Goal: Obtain resource: Download file/media

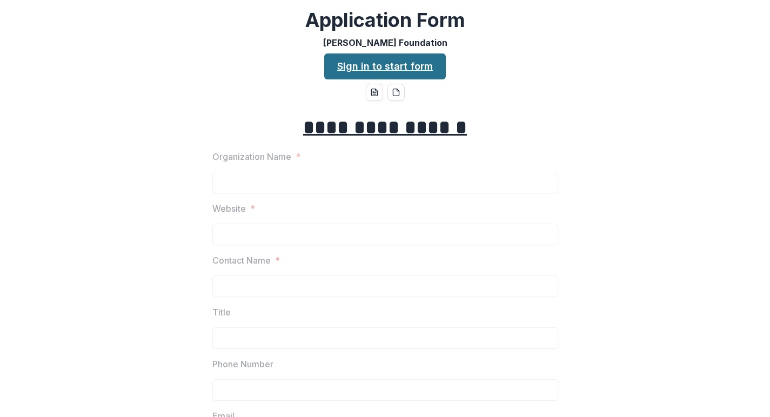
click at [437, 65] on link "Sign in to start form" at bounding box center [385, 66] width 122 height 26
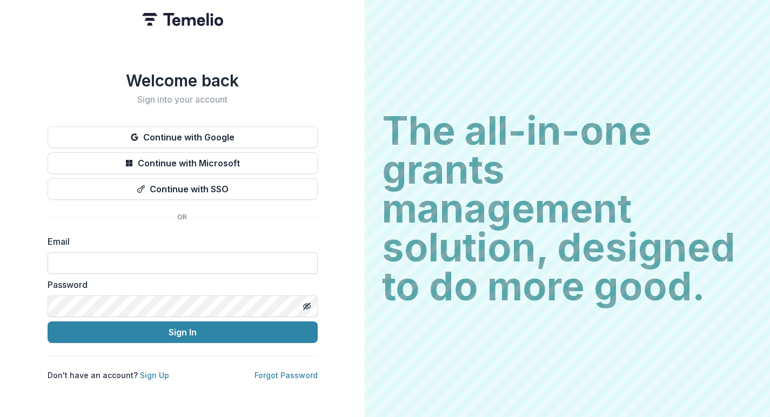
click at [174, 255] on input at bounding box center [183, 263] width 270 height 22
type input "**********"
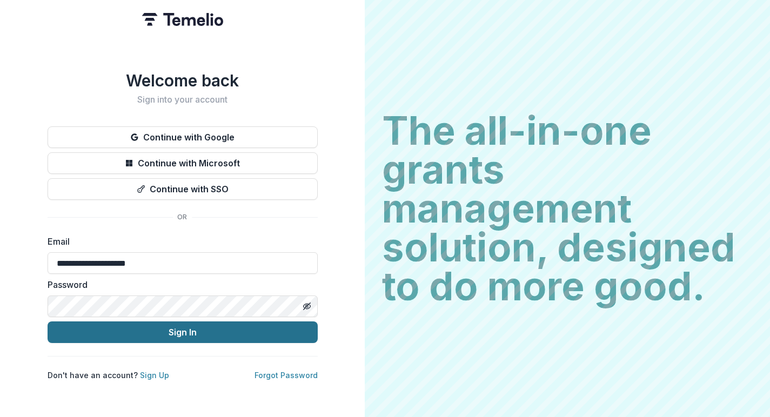
click at [153, 327] on button "Sign In" at bounding box center [183, 332] width 270 height 22
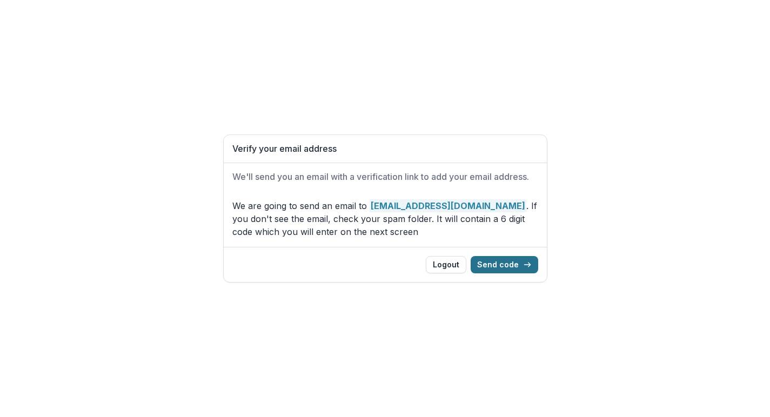
click at [497, 262] on button "Send code" at bounding box center [504, 264] width 68 height 17
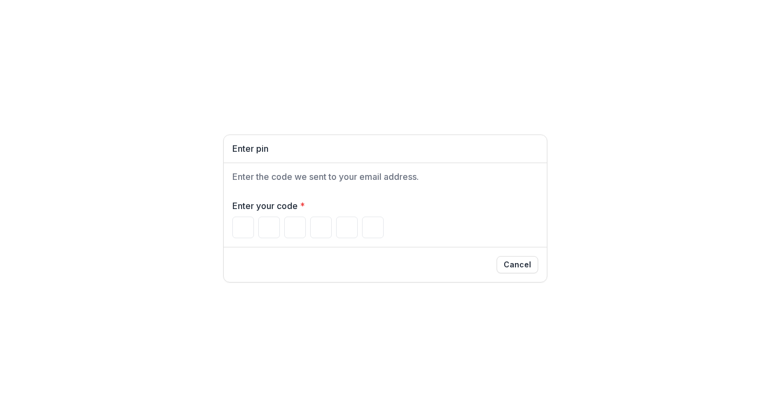
type input "*"
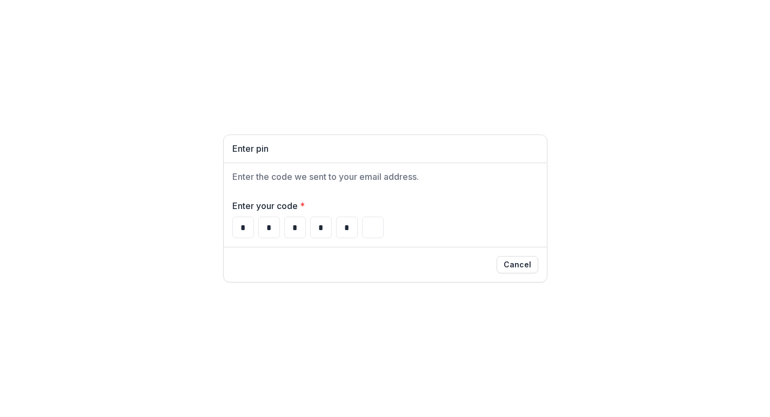
type input "*"
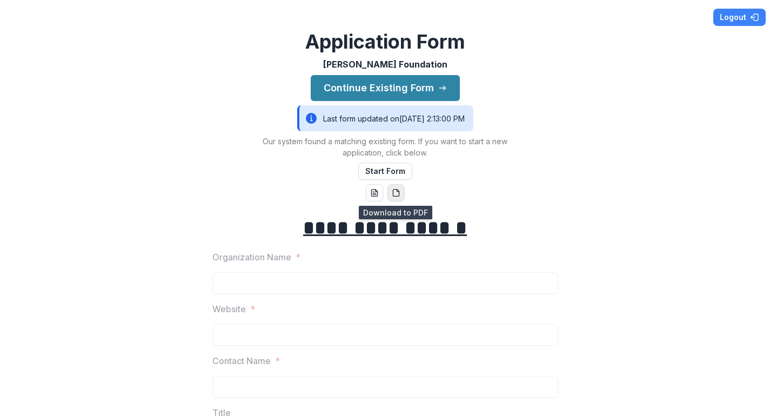
click at [394, 190] on icon "pdf-download" at bounding box center [396, 193] width 6 height 7
click at [377, 196] on button "word-download" at bounding box center [374, 192] width 17 height 17
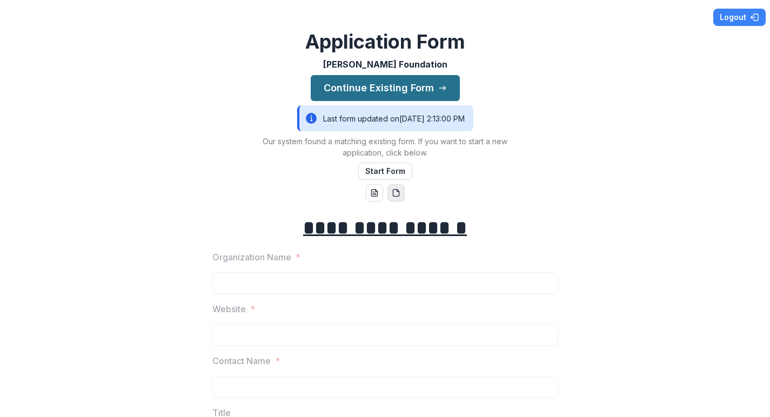
click at [406, 80] on button "Continue Existing Form" at bounding box center [385, 88] width 149 height 26
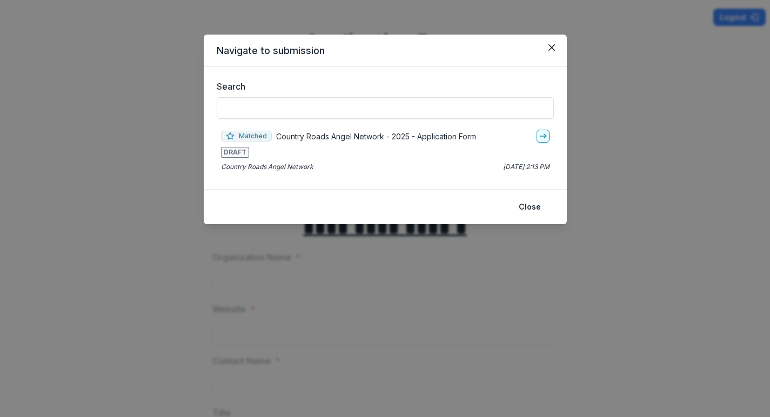
click at [271, 167] on p "Country Roads Angel Network" at bounding box center [267, 167] width 92 height 10
click at [542, 133] on icon "go-to" at bounding box center [542, 136] width 9 height 9
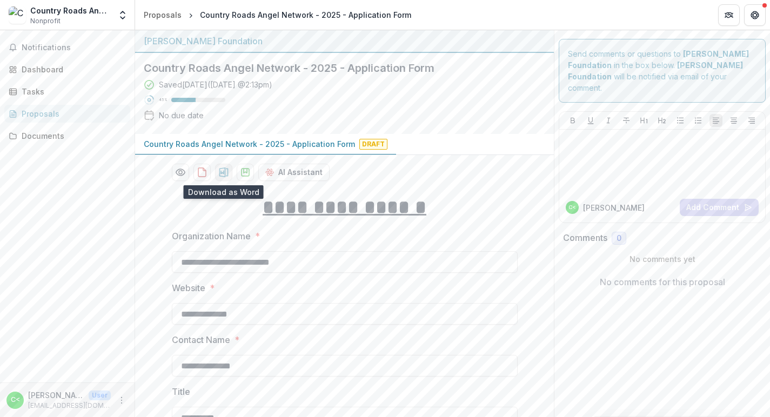
click at [225, 178] on button "download-proposal" at bounding box center [223, 172] width 17 height 17
